Goal: Information Seeking & Learning: Check status

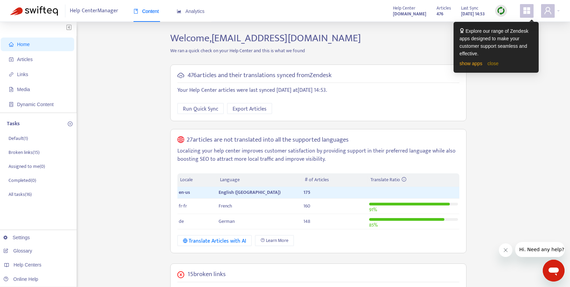
click at [495, 64] on link "close" at bounding box center [492, 63] width 11 height 5
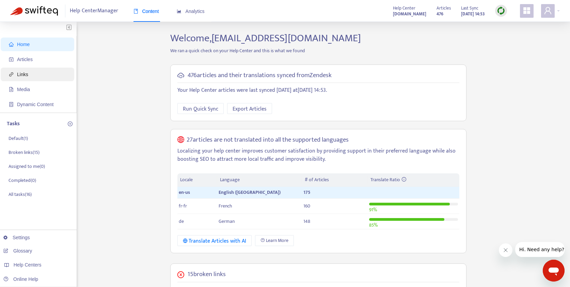
click at [49, 73] on span "Links" at bounding box center [39, 74] width 60 height 14
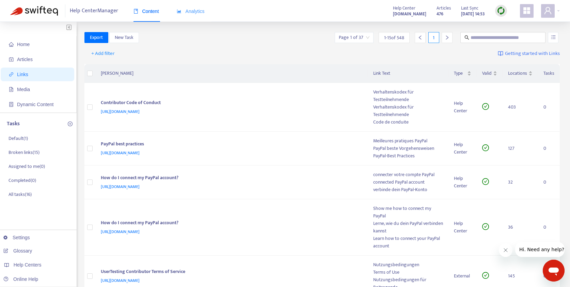
click at [192, 15] on div "Analytics" at bounding box center [191, 11] width 28 height 21
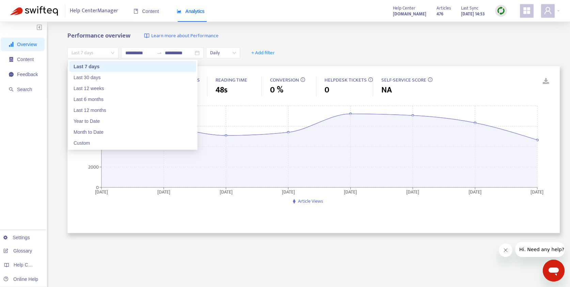
click at [115, 54] on div "Last 7 days" at bounding box center [92, 52] width 51 height 11
click at [103, 75] on div "Last 30 days" at bounding box center [133, 77] width 119 height 7
type input "**********"
